Goal: Information Seeking & Learning: Compare options

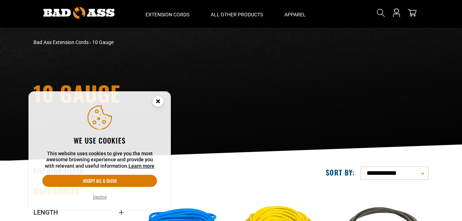
scroll to position [36, 0]
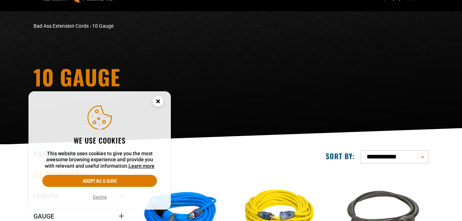
click at [157, 100] on circle "Cookie Consent" at bounding box center [158, 101] width 11 height 11
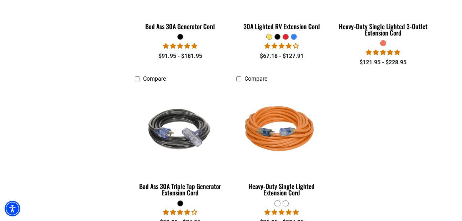
scroll to position [463, 0]
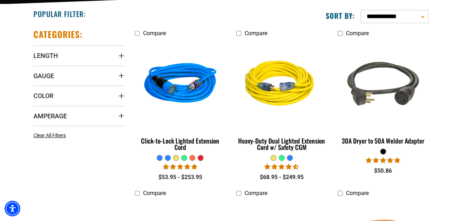
scroll to position [178, 0]
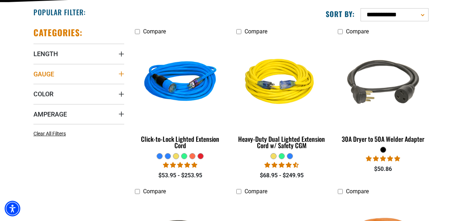
click at [99, 75] on summary "Gauge" at bounding box center [78, 74] width 91 height 20
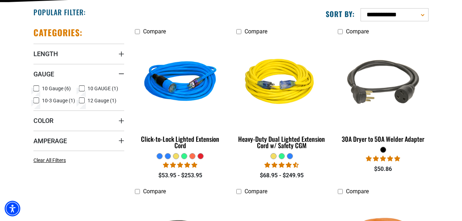
click at [36, 88] on icon at bounding box center [36, 88] width 6 height 9
click at [80, 88] on icon at bounding box center [82, 88] width 6 height 9
click at [36, 102] on icon at bounding box center [36, 100] width 6 height 9
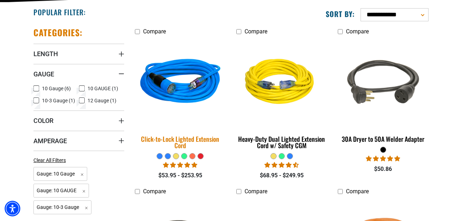
click at [170, 86] on img at bounding box center [181, 82] width 100 height 91
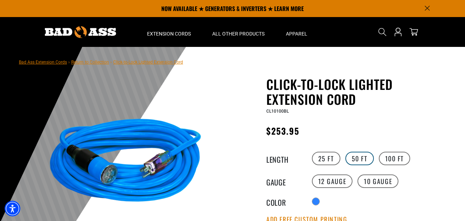
click at [360, 157] on label "50 FT" at bounding box center [359, 159] width 28 height 14
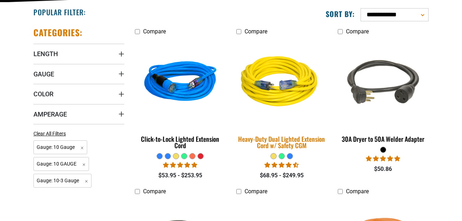
click at [268, 86] on img at bounding box center [282, 82] width 100 height 91
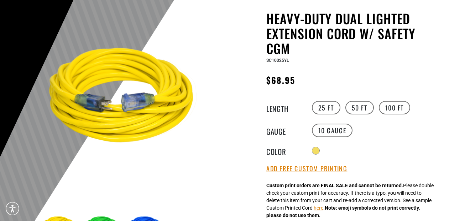
scroll to position [71, 0]
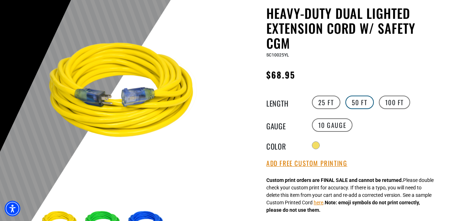
click at [360, 103] on label "50 FT" at bounding box center [359, 103] width 28 height 14
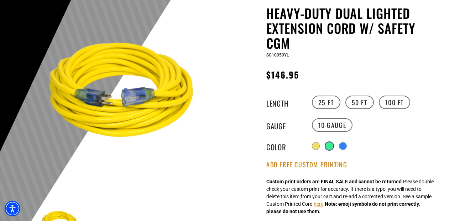
click at [331, 145] on div at bounding box center [329, 146] width 7 height 7
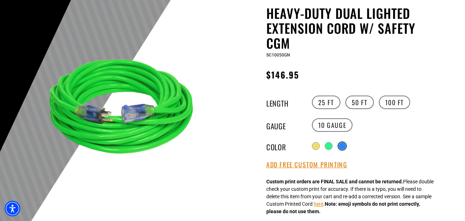
click at [345, 145] on div at bounding box center [342, 146] width 7 height 7
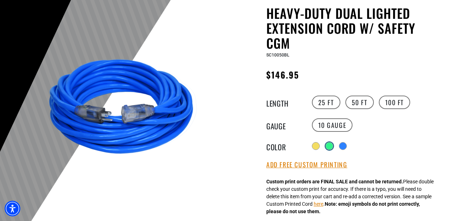
click at [328, 145] on div at bounding box center [329, 146] width 7 height 7
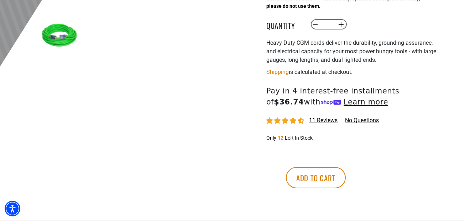
scroll to position [320, 0]
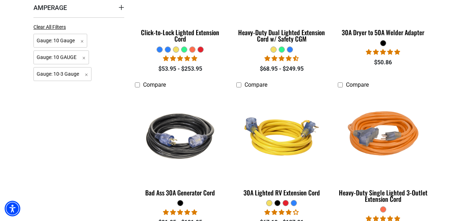
scroll to position [320, 0]
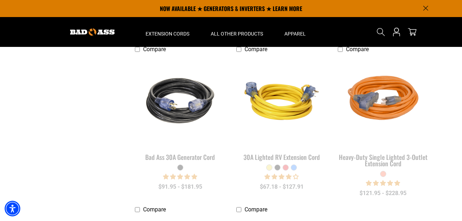
scroll to position [178, 0]
